Goal: Information Seeking & Learning: Learn about a topic

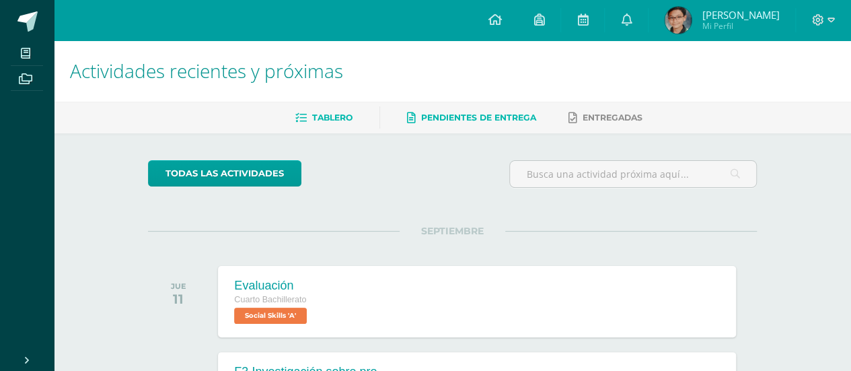
click at [462, 109] on link "Pendientes de entrega" at bounding box center [471, 118] width 129 height 22
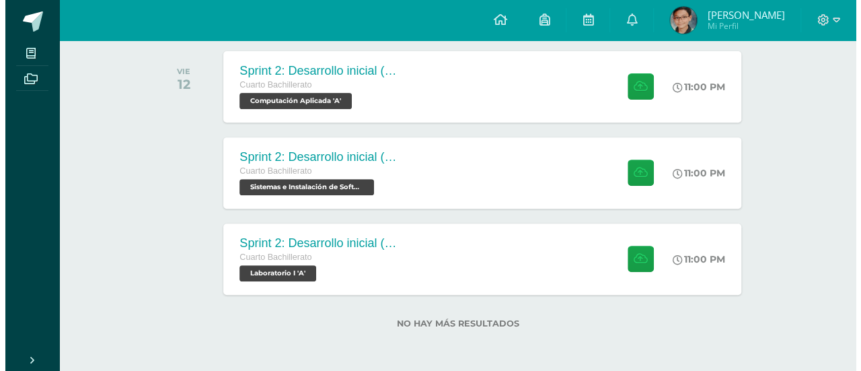
scroll to position [147, 0]
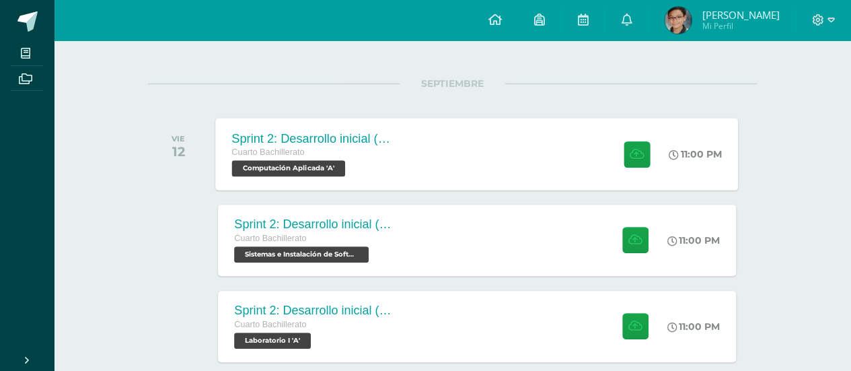
click at [372, 161] on div "Cuarto Bachillerato Computación Aplicada 'A'" at bounding box center [313, 160] width 163 height 31
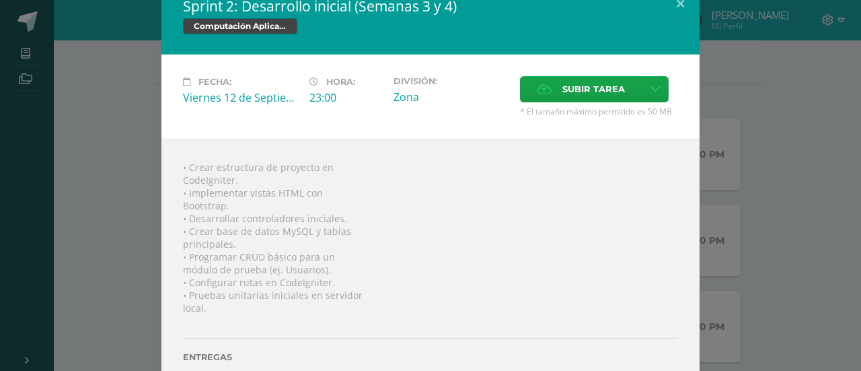
scroll to position [0, 0]
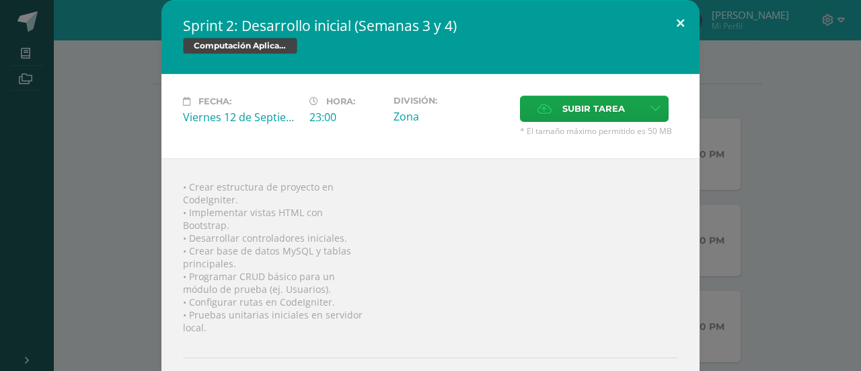
click at [671, 17] on button at bounding box center [680, 23] width 38 height 46
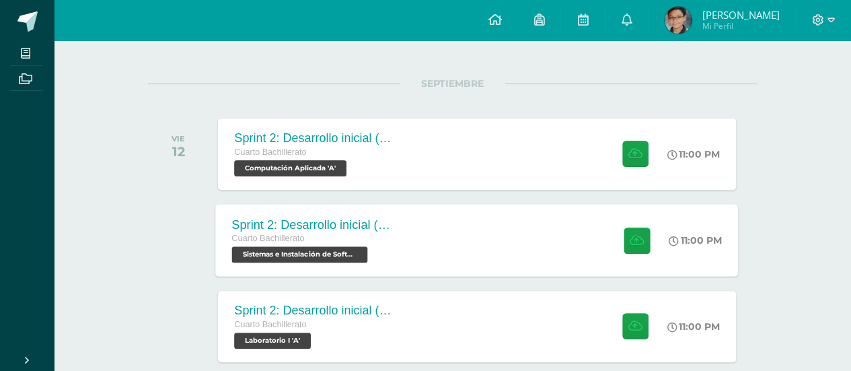
click at [366, 232] on div "Cuarto Bachillerato" at bounding box center [313, 238] width 163 height 15
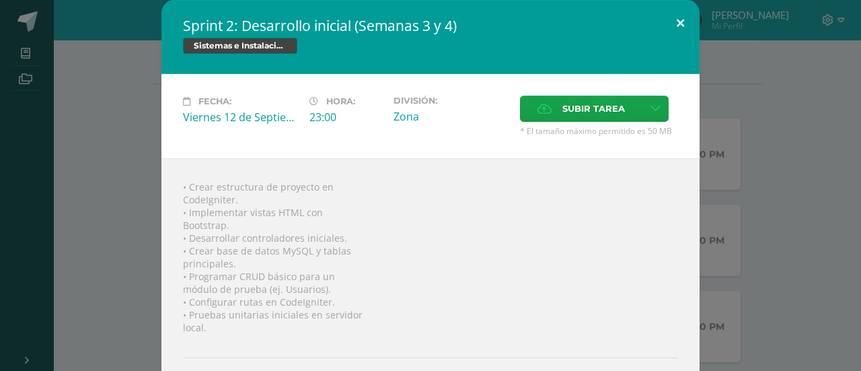
click at [665, 30] on button at bounding box center [680, 23] width 38 height 46
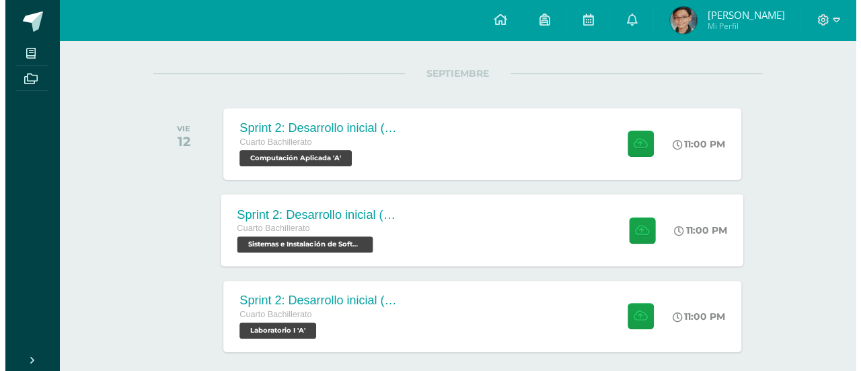
scroll to position [215, 0]
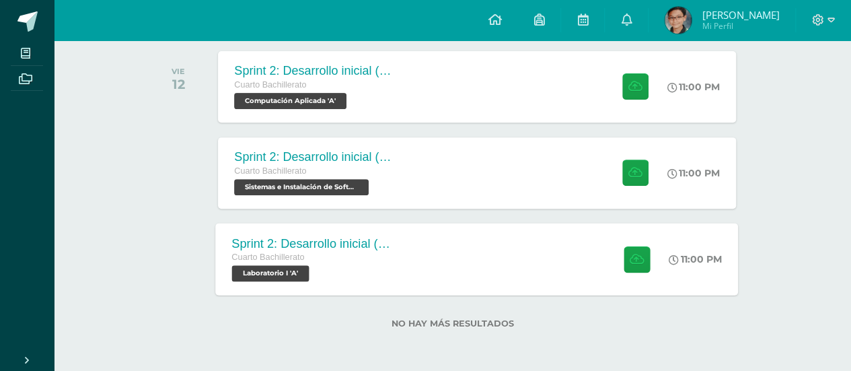
click at [339, 236] on div "Sprint 2: Desarrollo inicial (Semana 3 y 4)" at bounding box center [313, 243] width 163 height 14
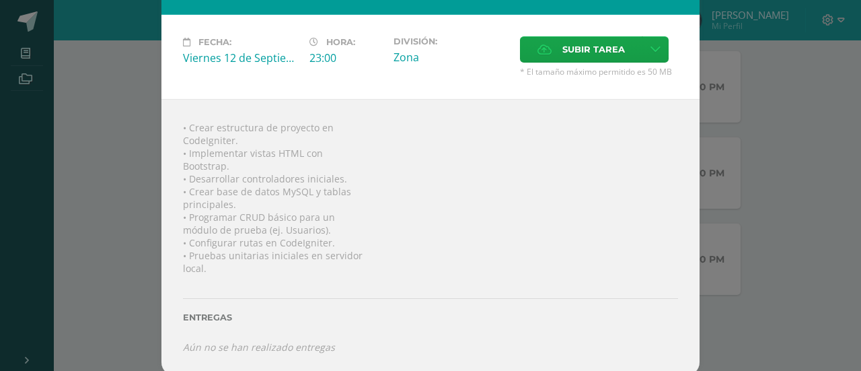
scroll to position [0, 0]
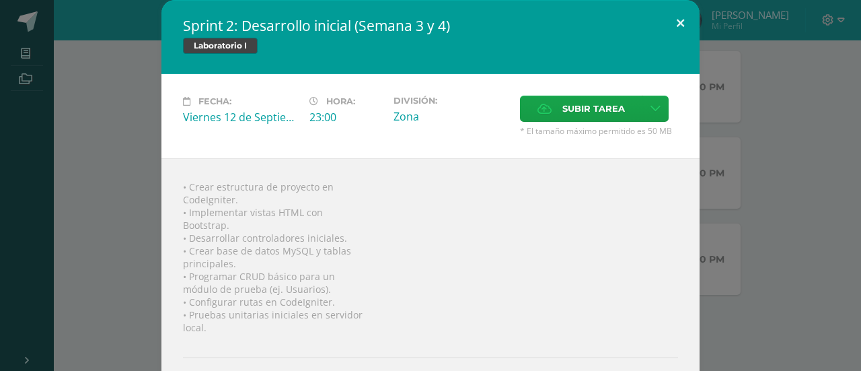
drag, startPoint x: 675, startPoint y: 20, endPoint x: 677, endPoint y: 26, distance: 7.0
click at [677, 26] on button at bounding box center [680, 23] width 38 height 46
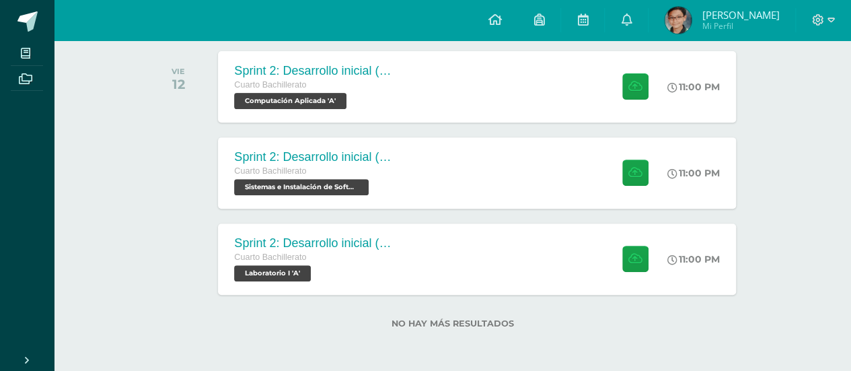
click at [786, 95] on div "Actividades recientes y próximas Tablero Pendientes de entrega Entregadas todas…" at bounding box center [452, 99] width 797 height 546
click at [328, 85] on div "Cuarto Bachillerato" at bounding box center [313, 85] width 163 height 15
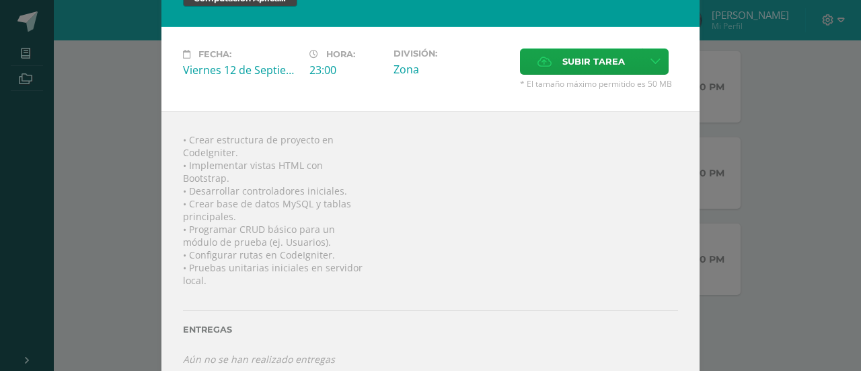
scroll to position [59, 0]
